Goal: Navigation & Orientation: Find specific page/section

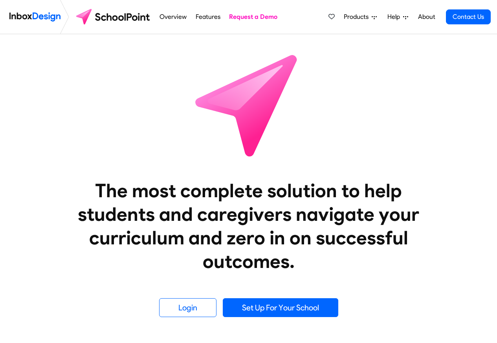
click at [352, 17] on span "Products" at bounding box center [357, 16] width 28 height 9
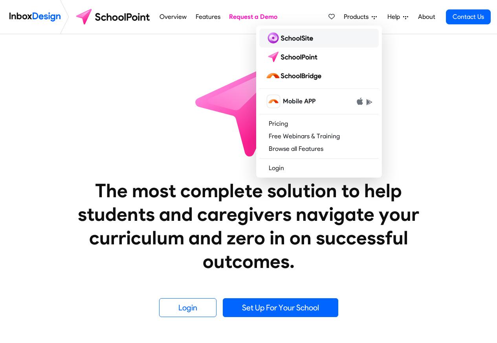
click at [285, 42] on img at bounding box center [290, 38] width 51 height 13
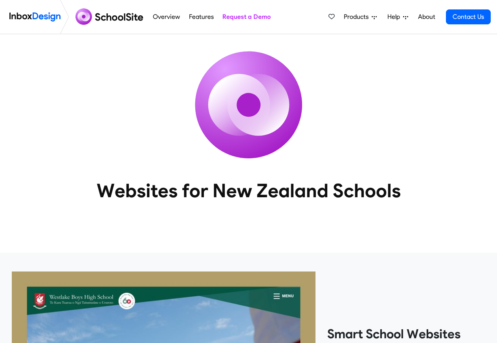
click at [363, 18] on span "Products" at bounding box center [357, 16] width 28 height 9
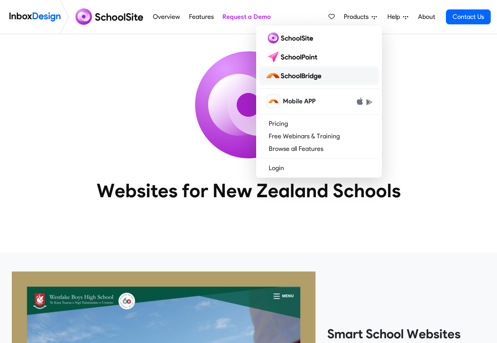
click at [293, 75] on img at bounding box center [294, 75] width 59 height 13
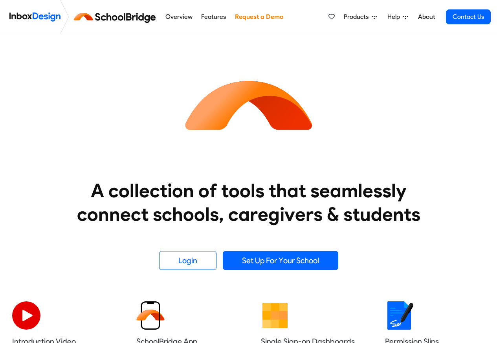
click at [413, 17] on li "Help Support Portal Email Support Online Chat Tauranga 07 281 1600 Auckland 09 …" at bounding box center [397, 17] width 31 height 16
click at [418, 18] on link "About" at bounding box center [426, 17] width 22 height 16
